Goal: Find specific page/section: Find specific page/section

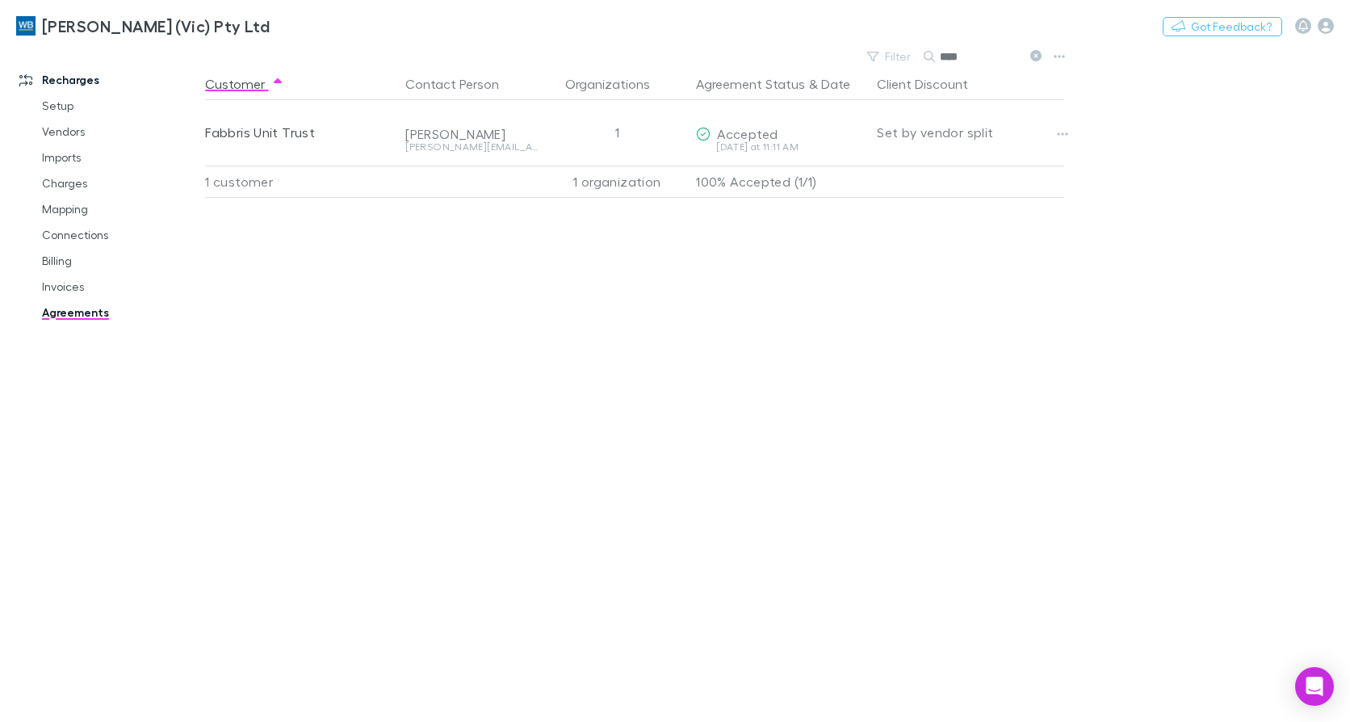
type input "****"
click at [61, 281] on link "Invoices" at bounding box center [120, 287] width 188 height 26
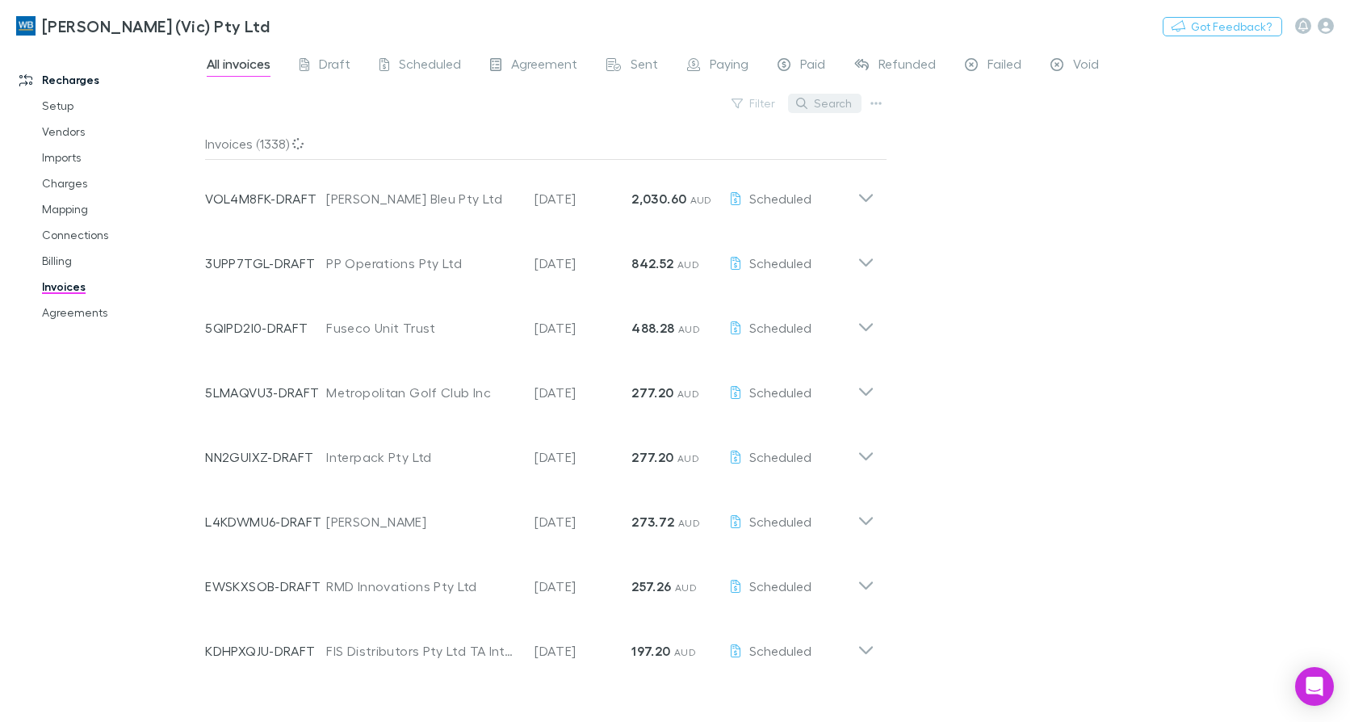
click at [840, 103] on button "Search" at bounding box center [824, 103] width 73 height 19
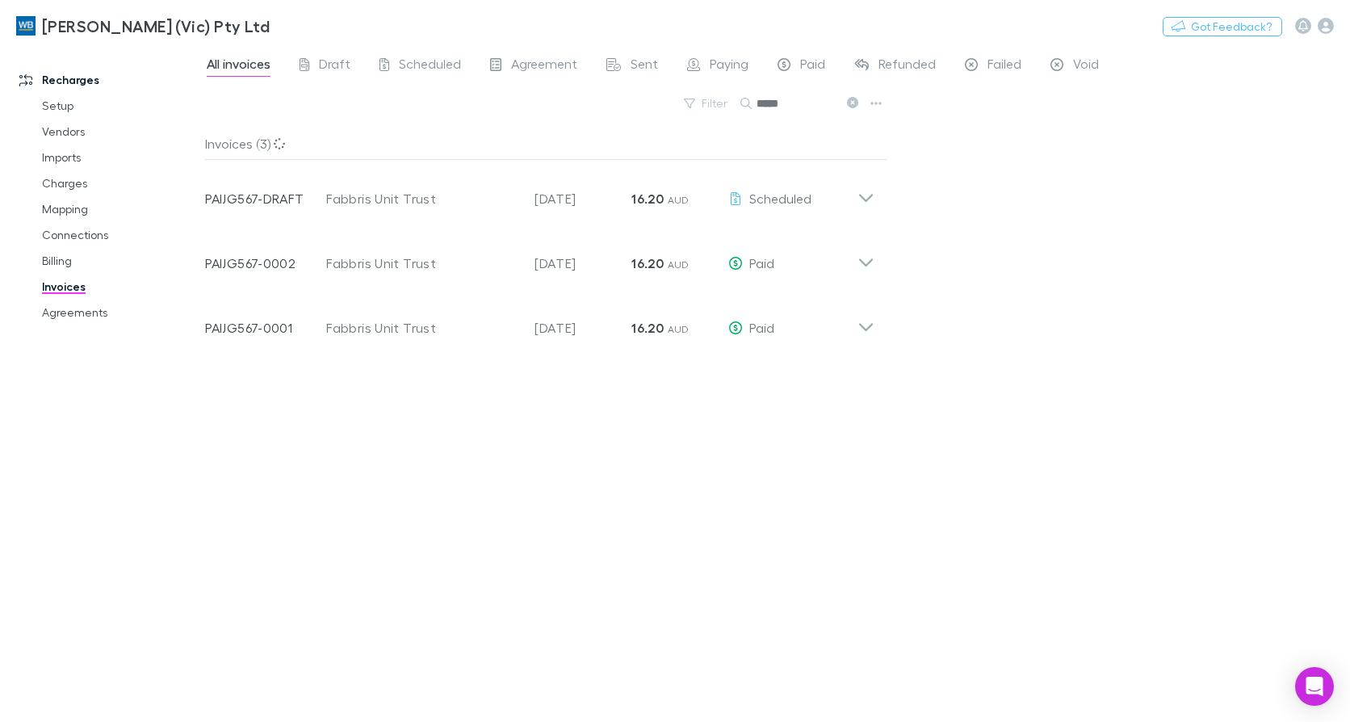
type input "*****"
